Goal: Task Accomplishment & Management: Use online tool/utility

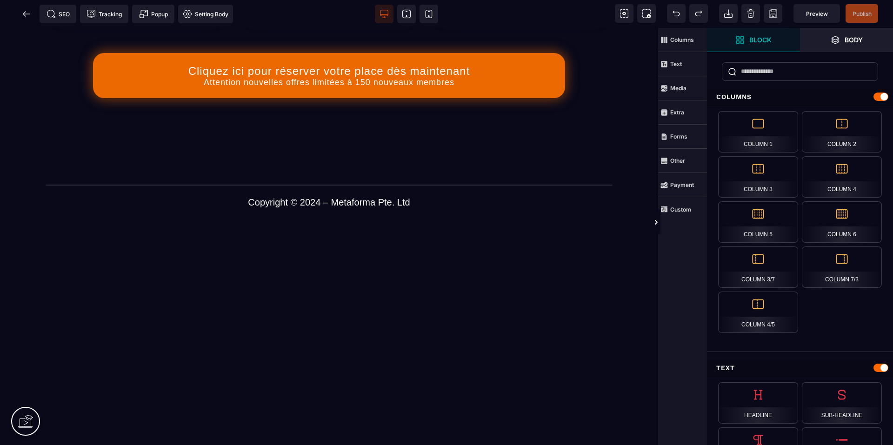
scroll to position [434, 0]
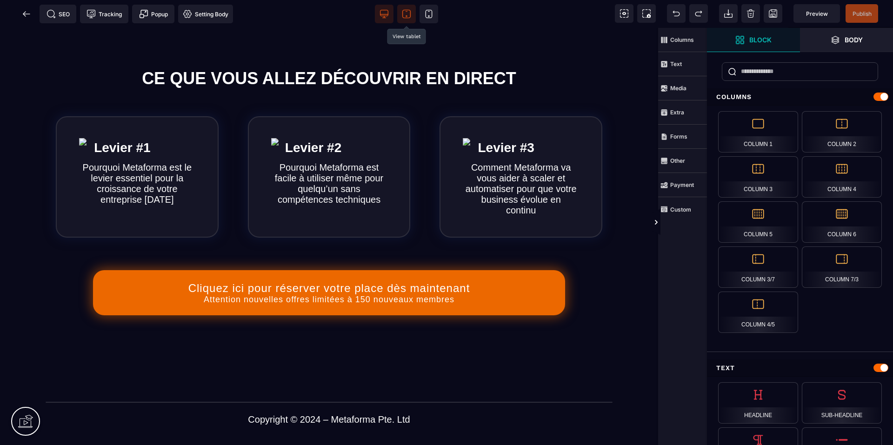
click at [402, 9] on span at bounding box center [406, 14] width 19 height 19
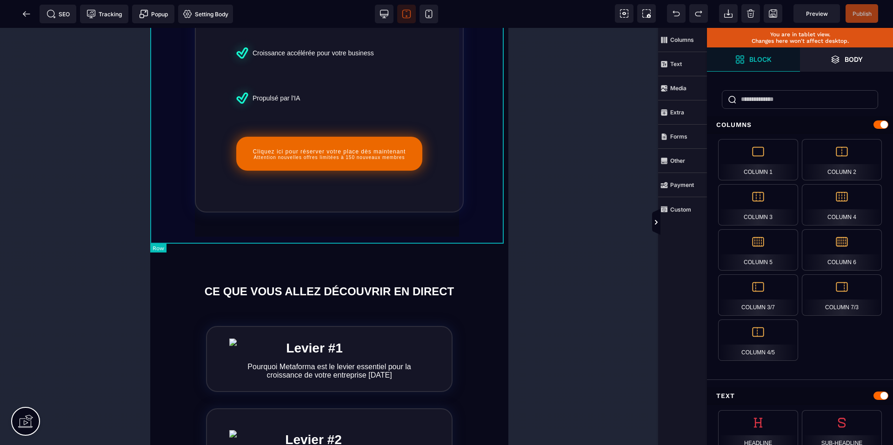
scroll to position [0, 0]
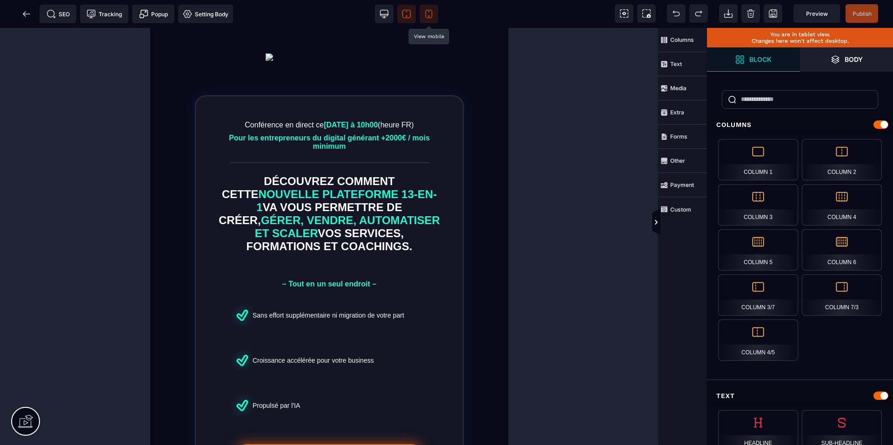
click at [427, 17] on icon at bounding box center [428, 13] width 9 height 9
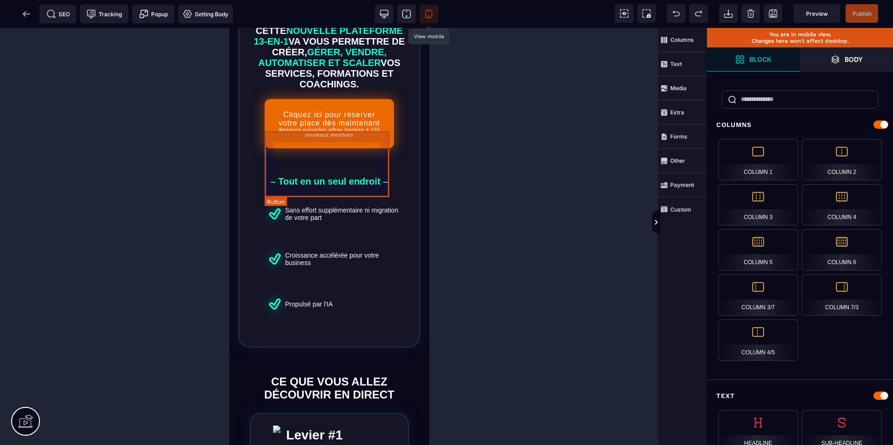
scroll to position [108, 0]
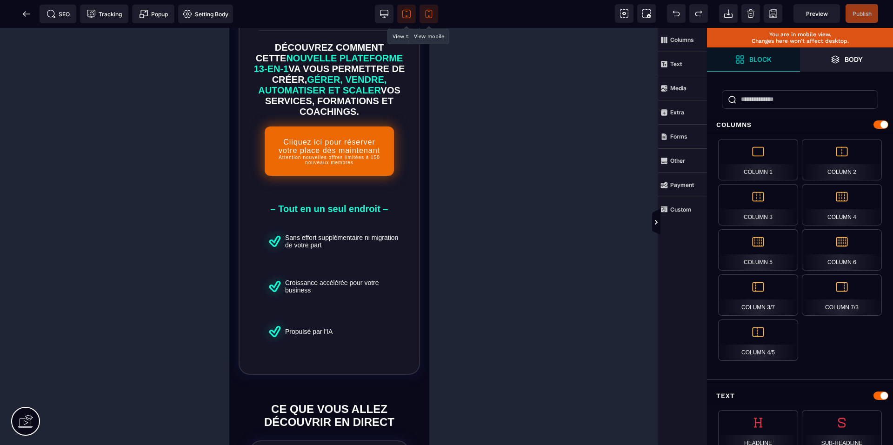
click at [406, 17] on icon at bounding box center [406, 15] width 1 height 1
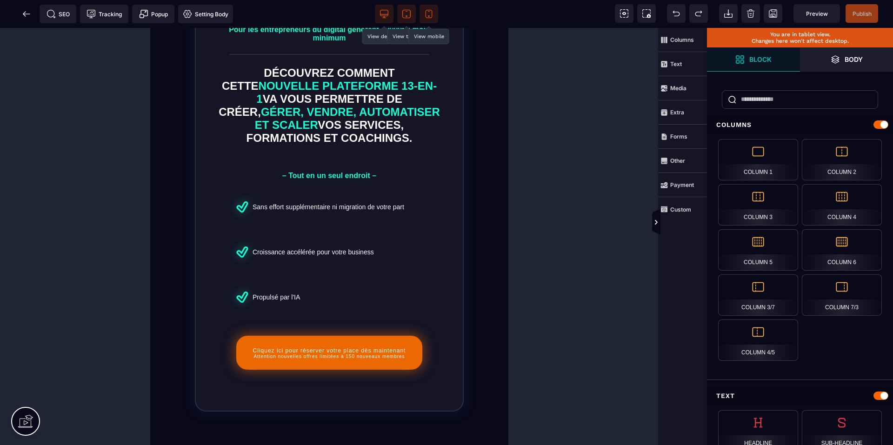
click at [381, 17] on icon at bounding box center [384, 13] width 9 height 9
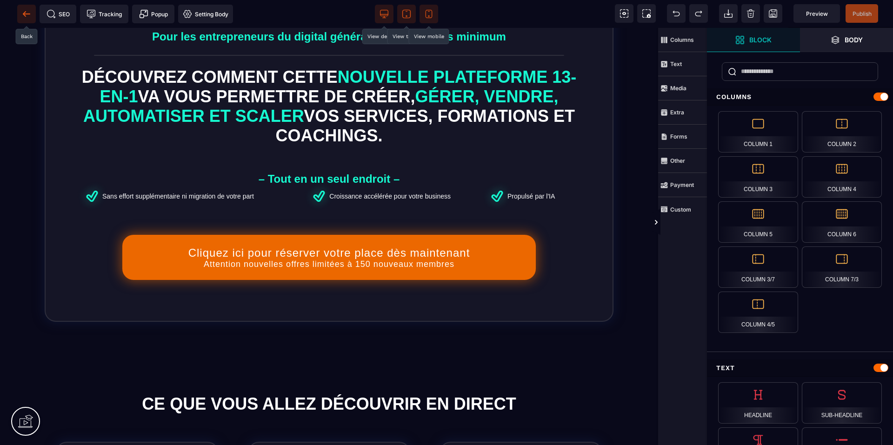
click at [30, 15] on icon at bounding box center [26, 13] width 9 height 9
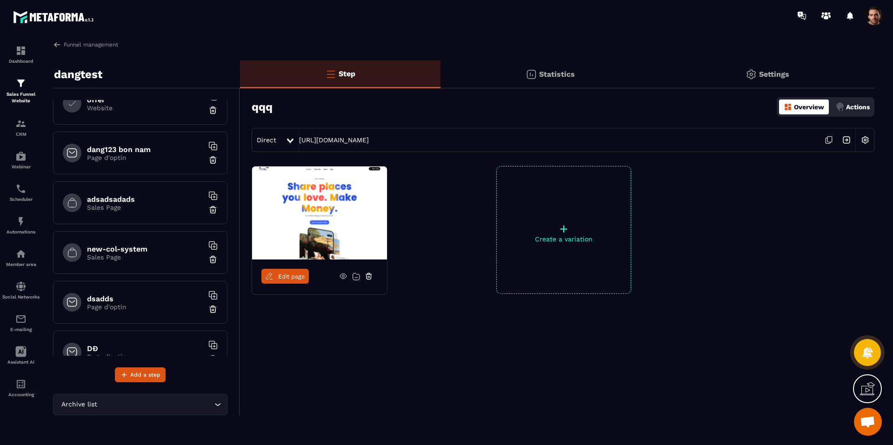
scroll to position [341, 0]
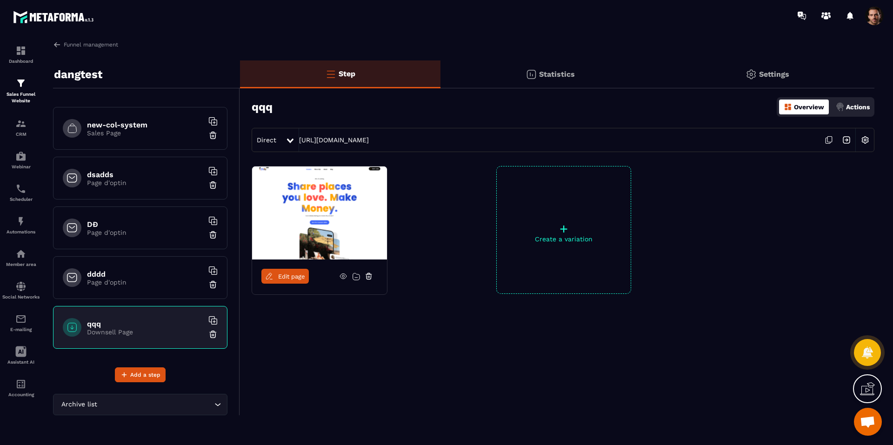
click at [136, 281] on p "Page d'optin" at bounding box center [145, 282] width 116 height 7
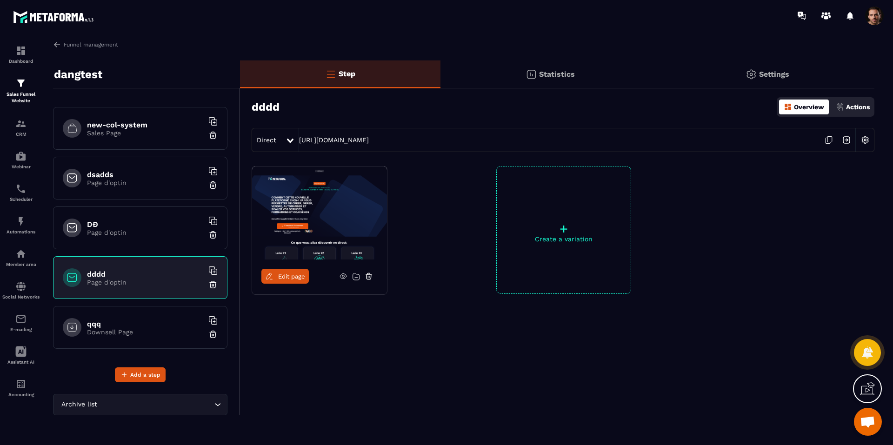
click at [150, 336] on div "qqq Downsell Page" at bounding box center [140, 327] width 174 height 43
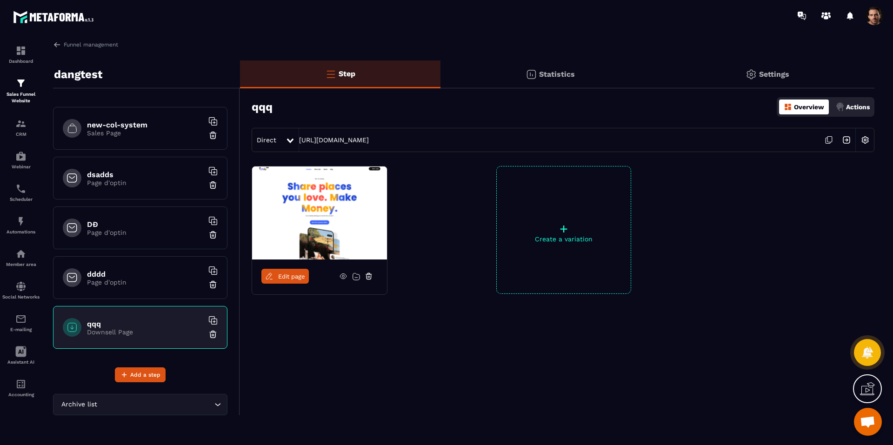
click at [209, 336] on img at bounding box center [212, 334] width 9 height 9
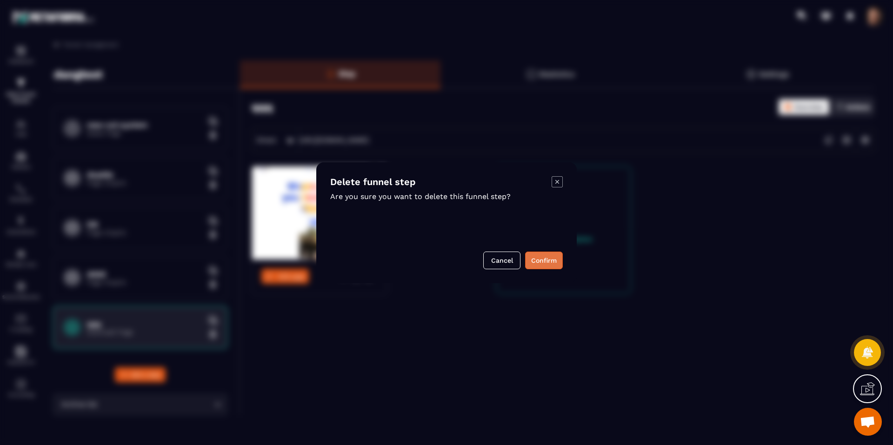
click at [540, 267] on button "Confirm" at bounding box center [544, 261] width 38 height 18
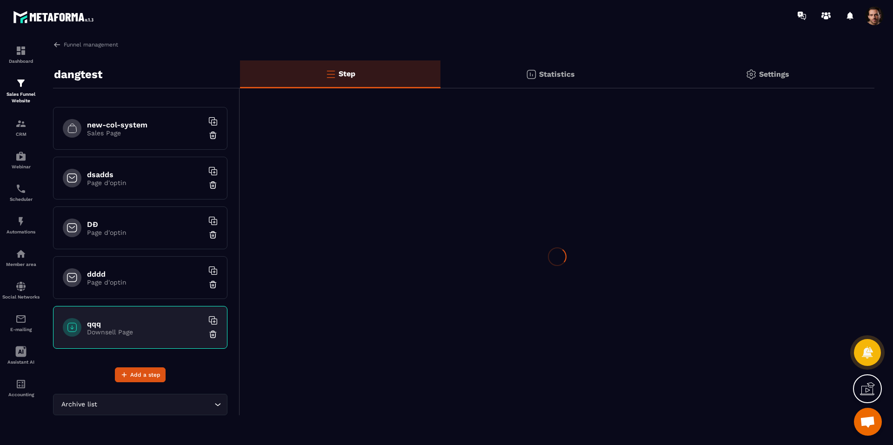
scroll to position [292, 0]
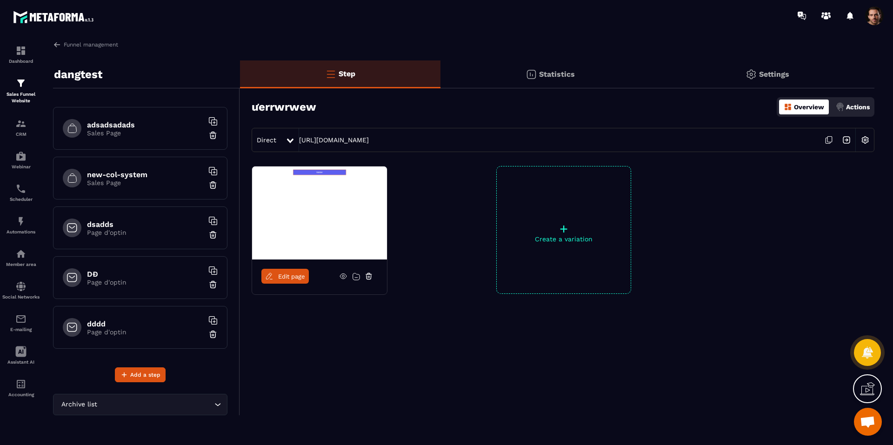
click at [875, 11] on span at bounding box center [874, 16] width 19 height 19
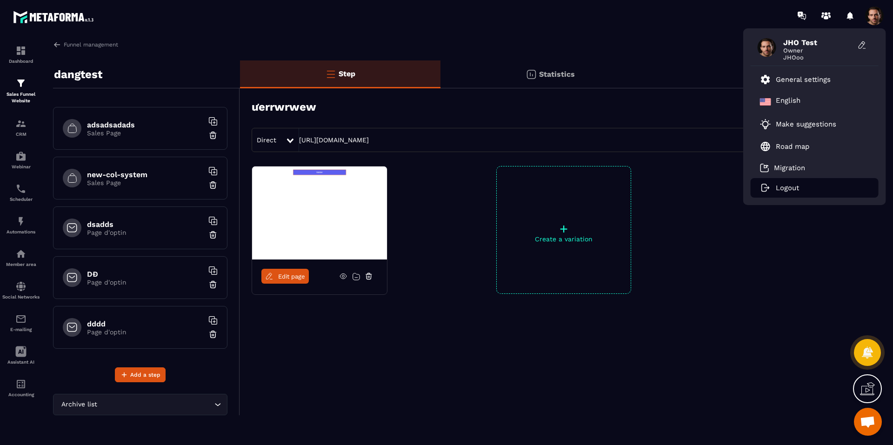
click at [797, 186] on p "Logout" at bounding box center [787, 188] width 23 height 8
